Goal: Find specific page/section: Find specific page/section

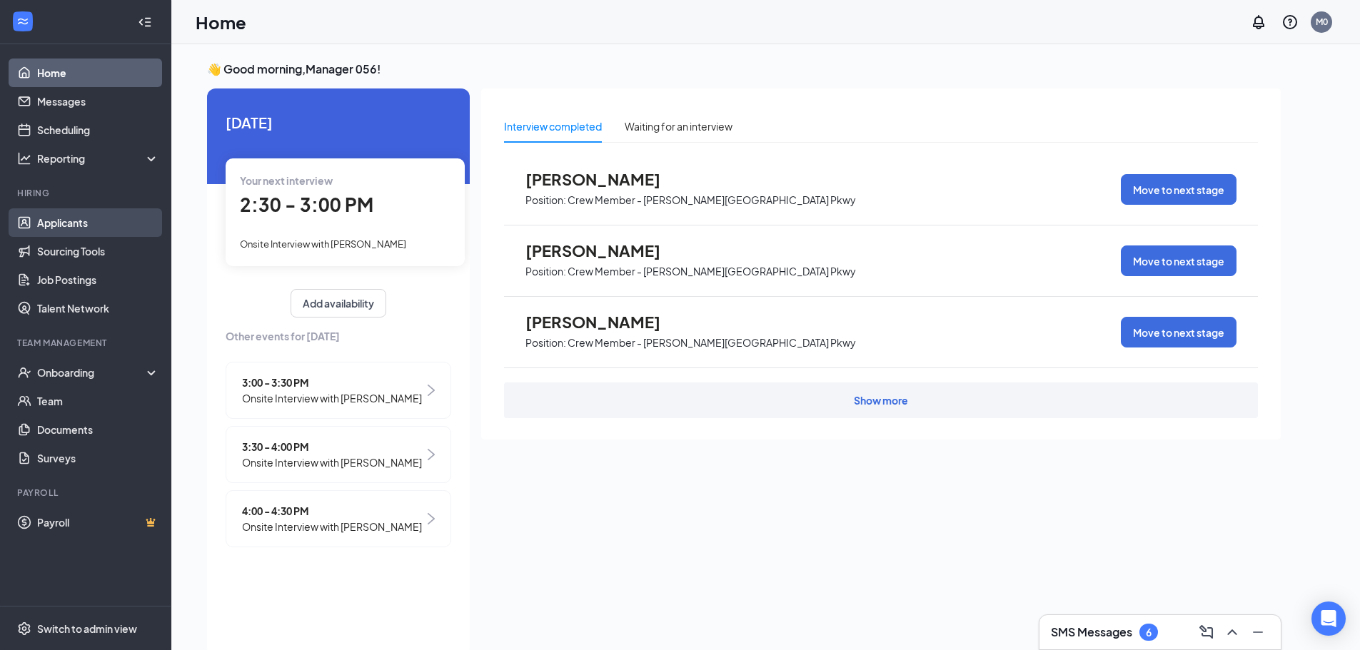
click at [61, 231] on link "Applicants" at bounding box center [98, 222] width 122 height 29
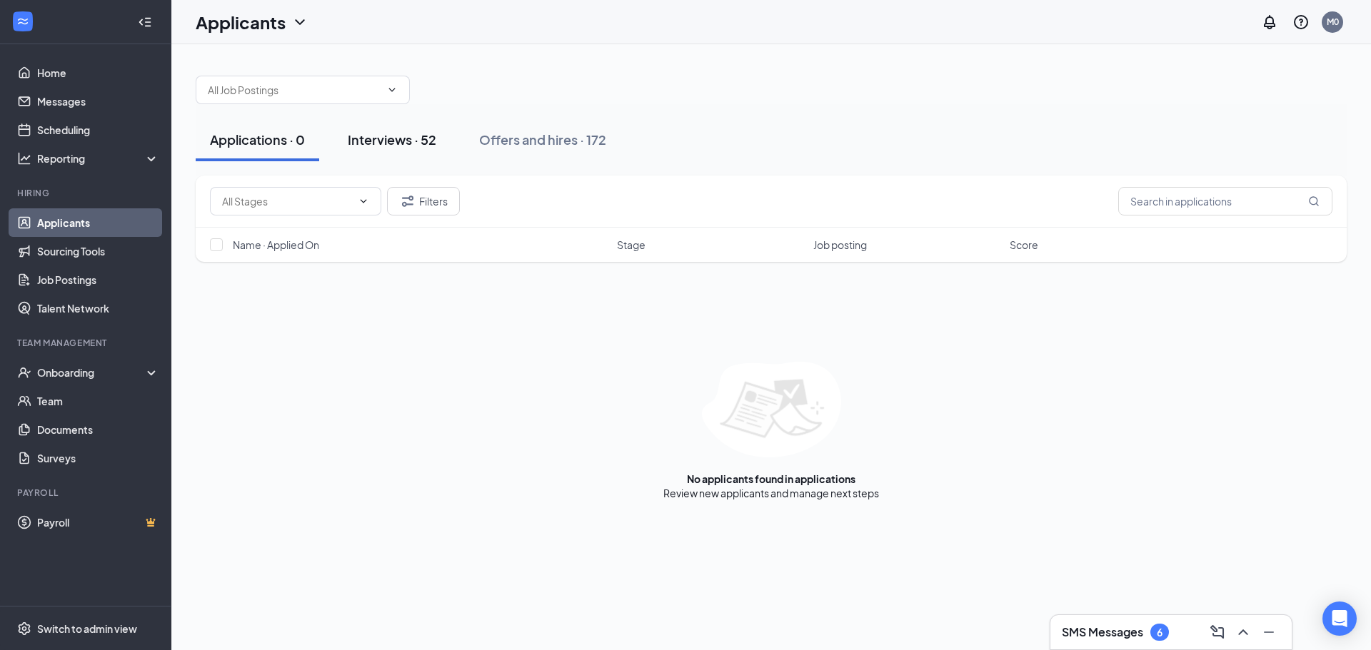
click at [417, 145] on div "Interviews · 52" at bounding box center [392, 140] width 89 height 18
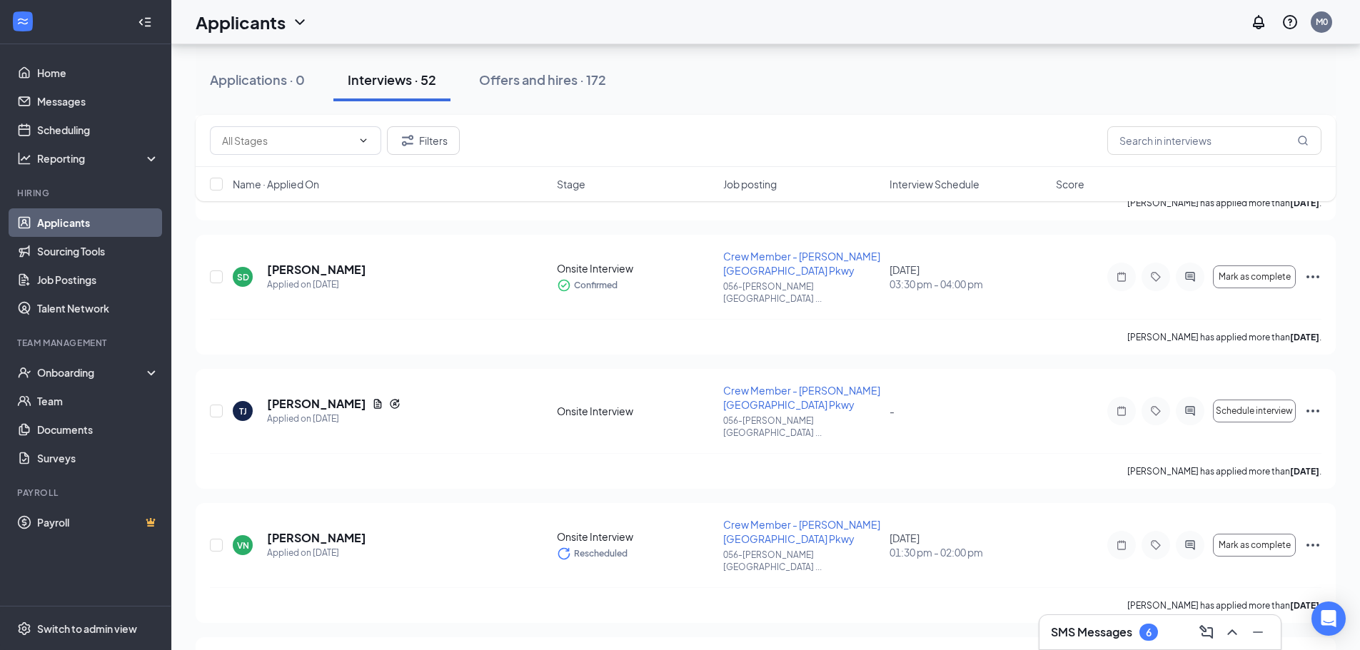
scroll to position [323, 0]
